Goal: Task Accomplishment & Management: Manage account settings

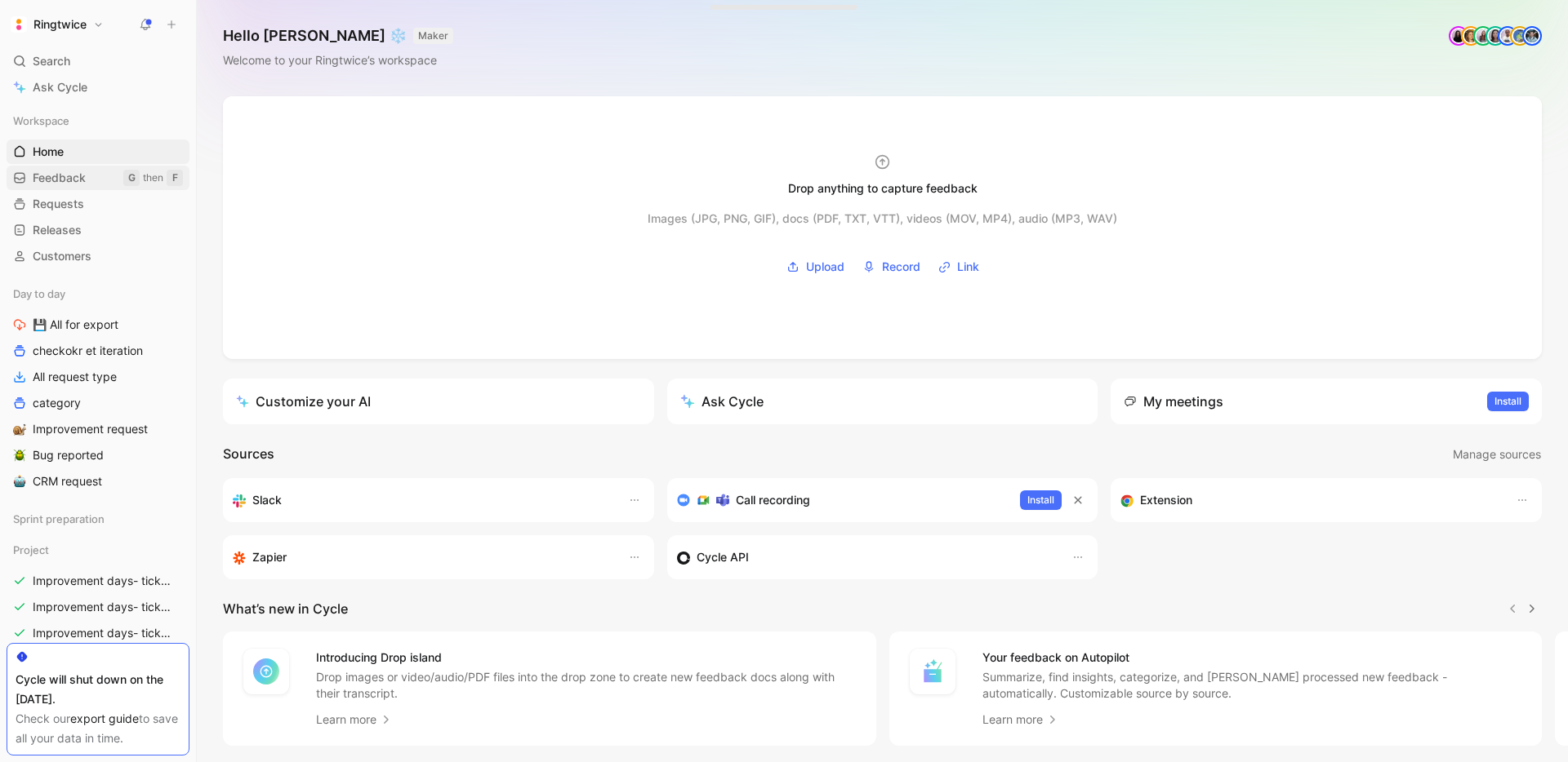
click at [85, 170] on span "Feedback" at bounding box center [59, 177] width 53 height 16
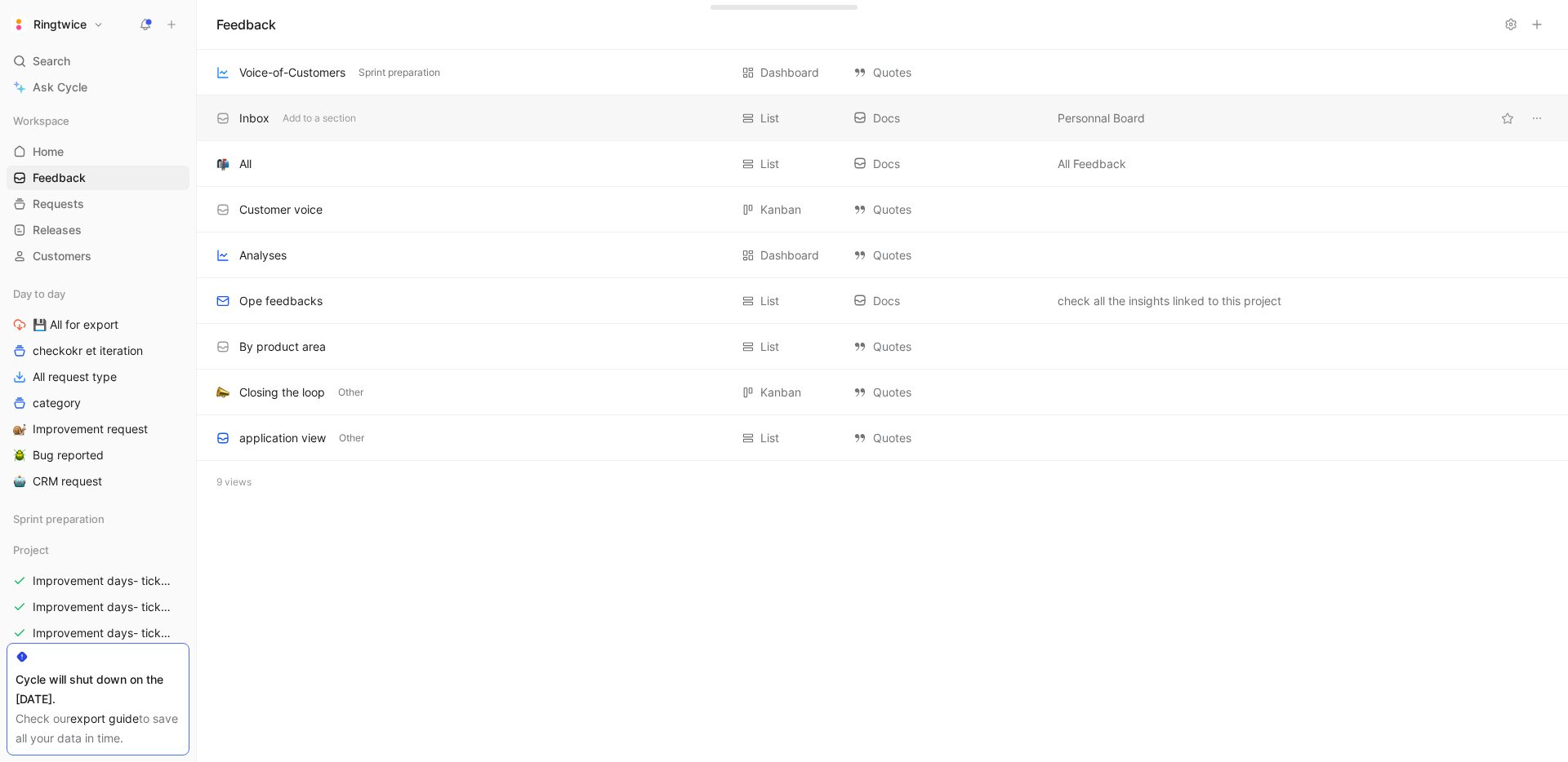
click at [251, 117] on div "Inbox" at bounding box center [255, 118] width 31 height 20
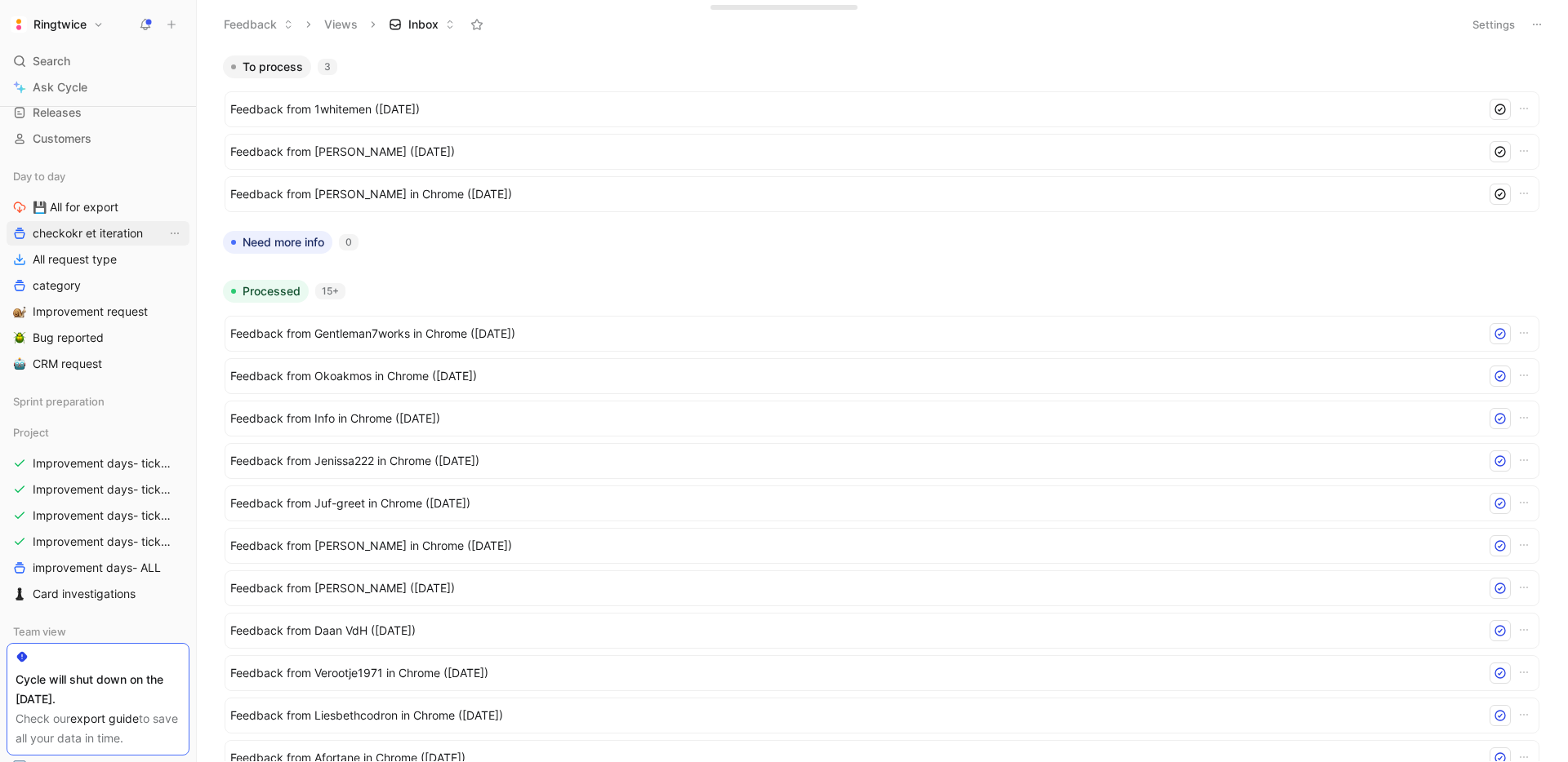
scroll to position [120, 0]
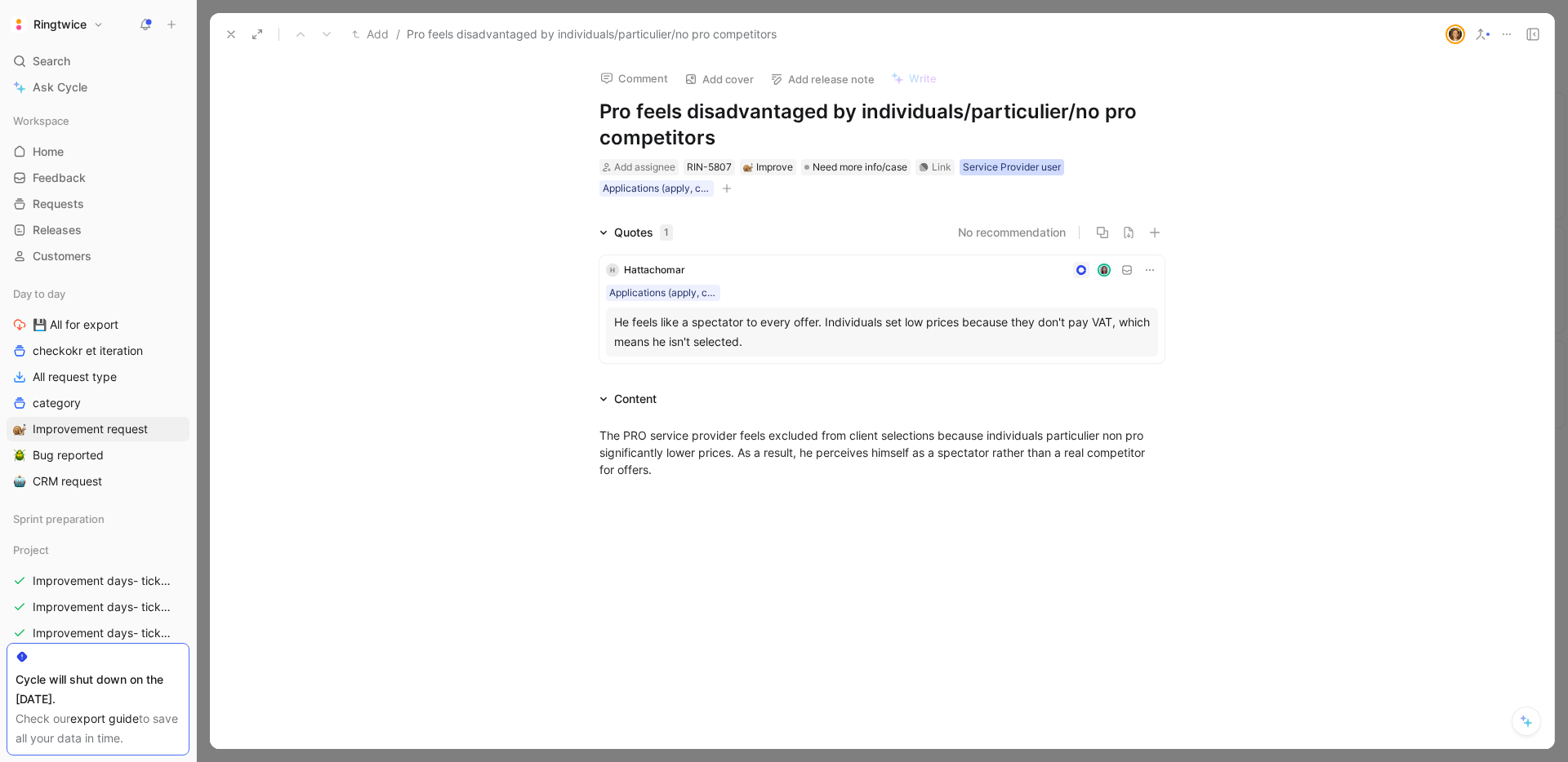
click at [1026, 173] on div "Service Provider user" at bounding box center [1011, 167] width 98 height 16
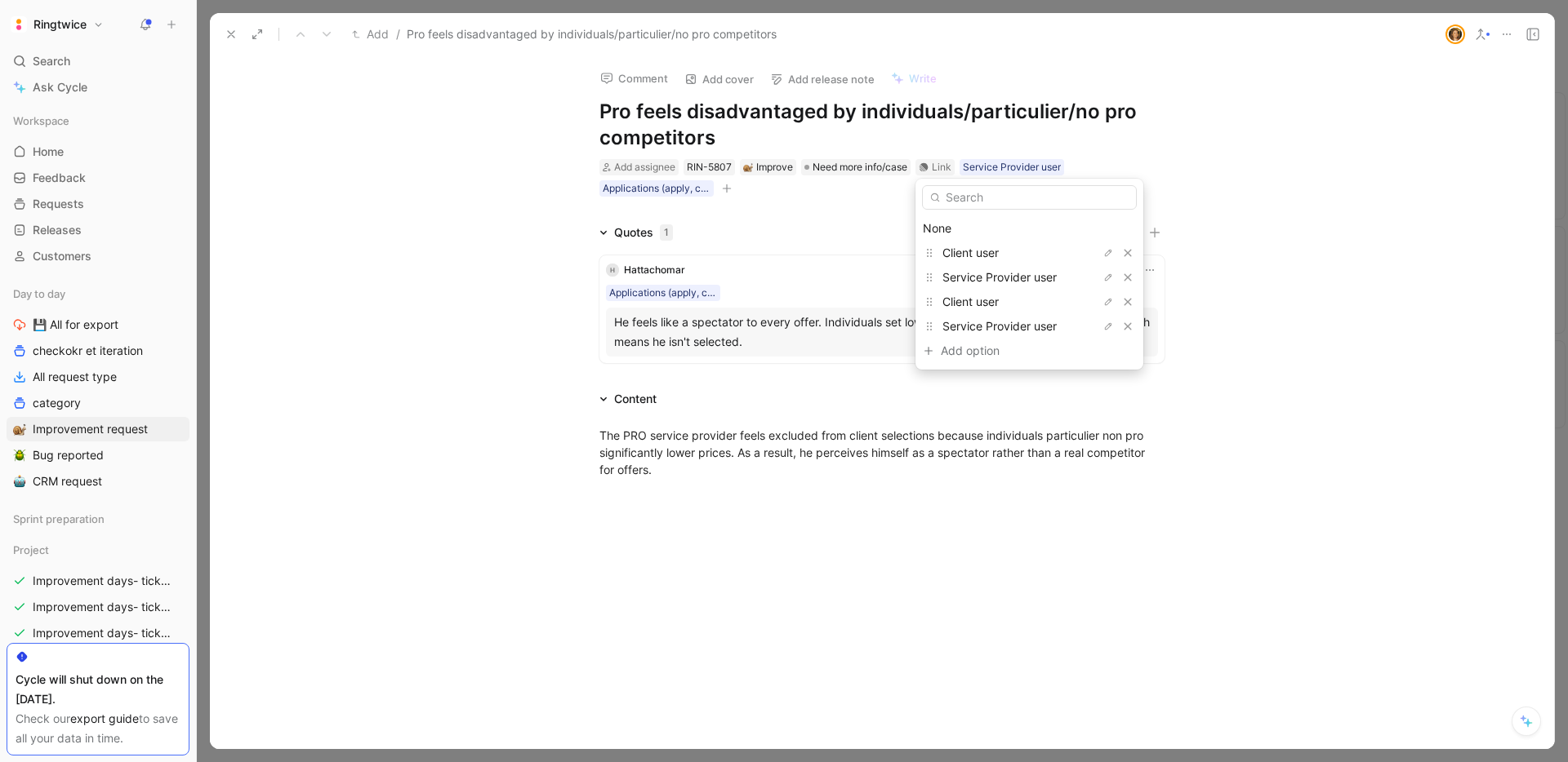
click at [992, 199] on input "text" at bounding box center [1029, 197] width 215 height 25
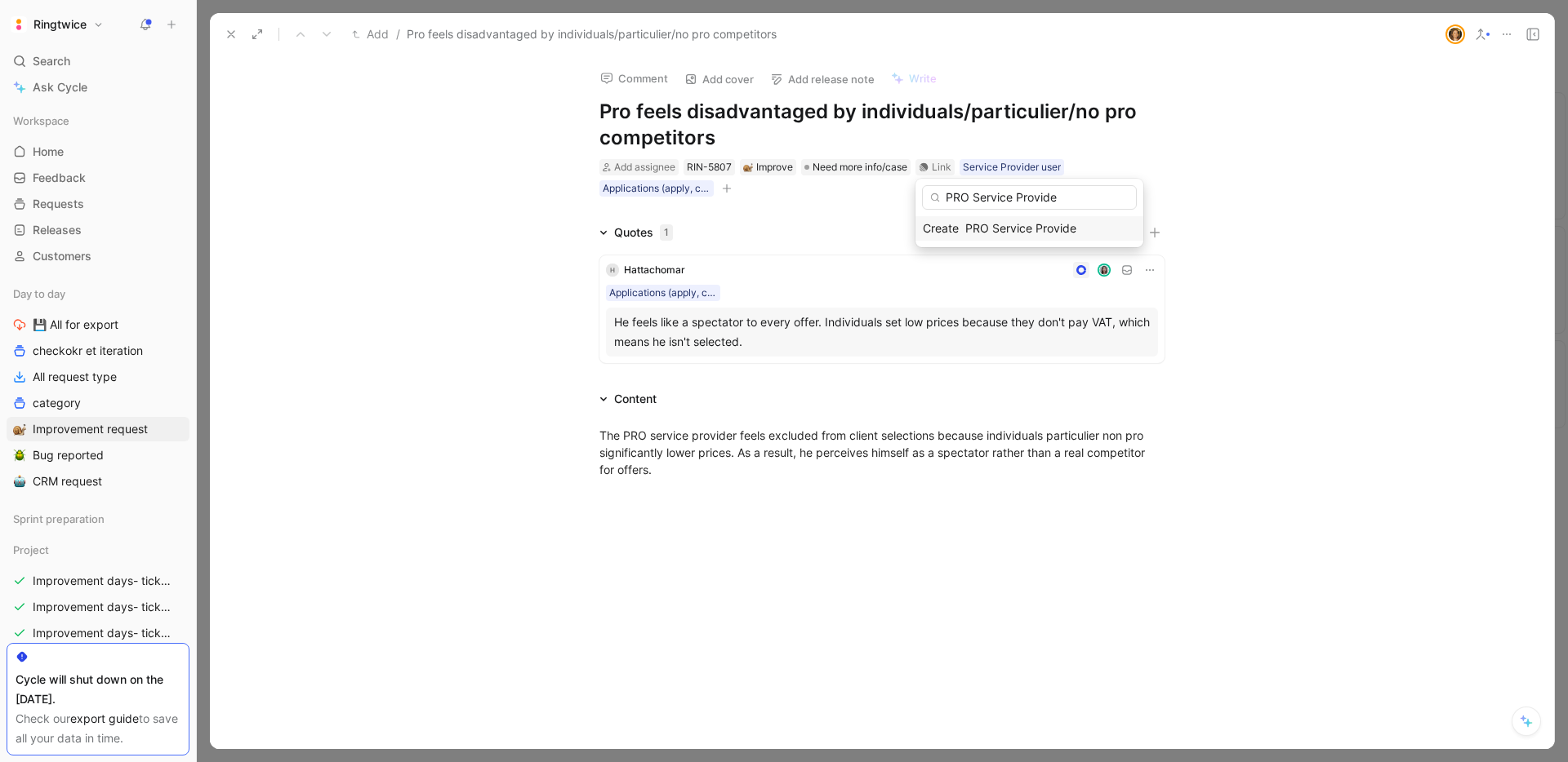
type input "PRO Service Provider"
click at [993, 167] on div "PRO Service Provider" at bounding box center [1012, 167] width 98 height 16
drag, startPoint x: 626, startPoint y: 109, endPoint x: 613, endPoint y: 108, distance: 13.0
click at [613, 108] on h1 "Pro feels disadvantaged by individuals/particulier/no pro competitors" at bounding box center [882, 125] width 565 height 53
click at [228, 33] on icon at bounding box center [230, 34] width 13 height 13
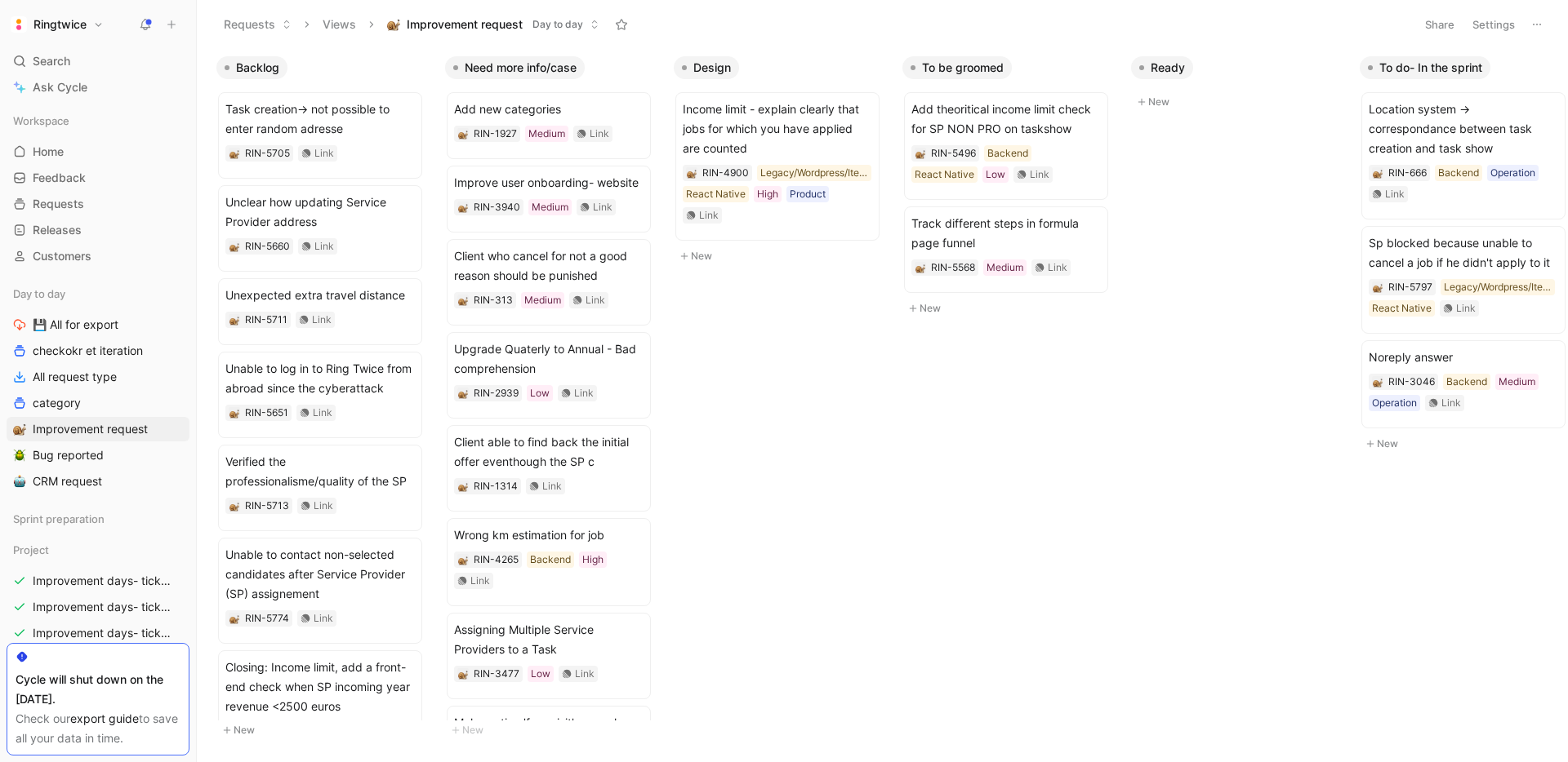
click at [86, 23] on h1 "Ringtwice" at bounding box center [59, 24] width 53 height 14
click at [138, 259] on div "Log out" at bounding box center [111, 257] width 201 height 26
